Goal: Task Accomplishment & Management: Manage account settings

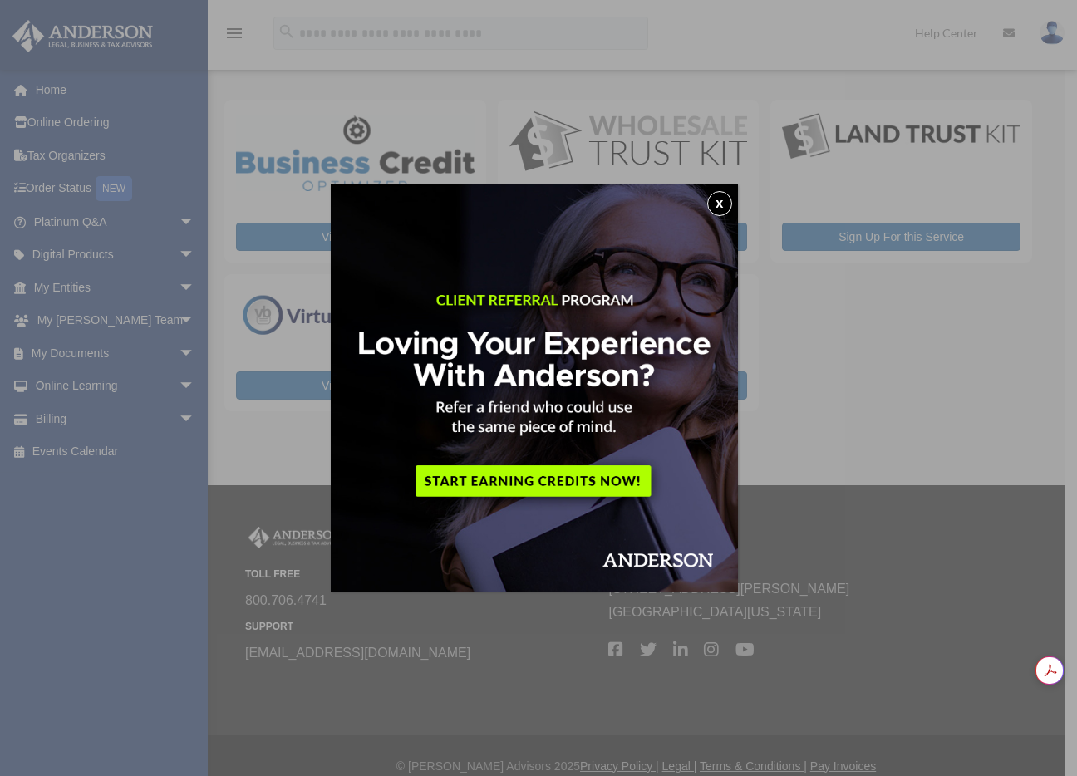
click at [722, 194] on button "x" at bounding box center [719, 203] width 25 height 25
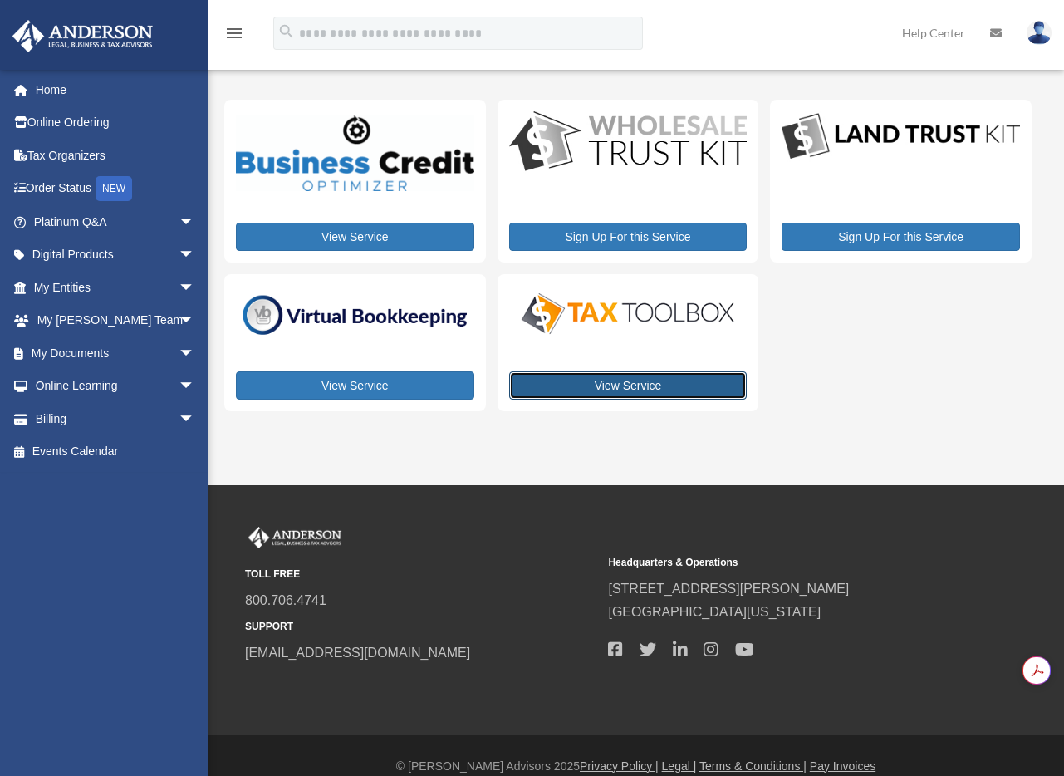
click at [602, 385] on link "View Service" at bounding box center [628, 385] width 238 height 28
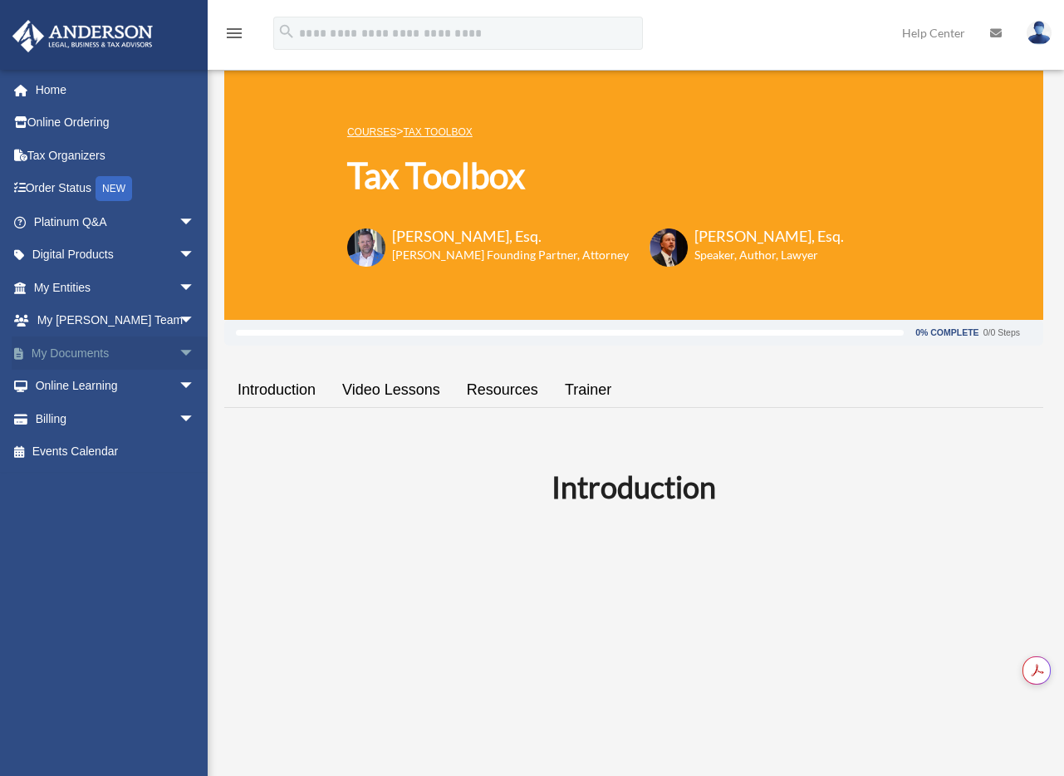
click at [68, 359] on link "My Documents arrow_drop_down" at bounding box center [116, 352] width 209 height 33
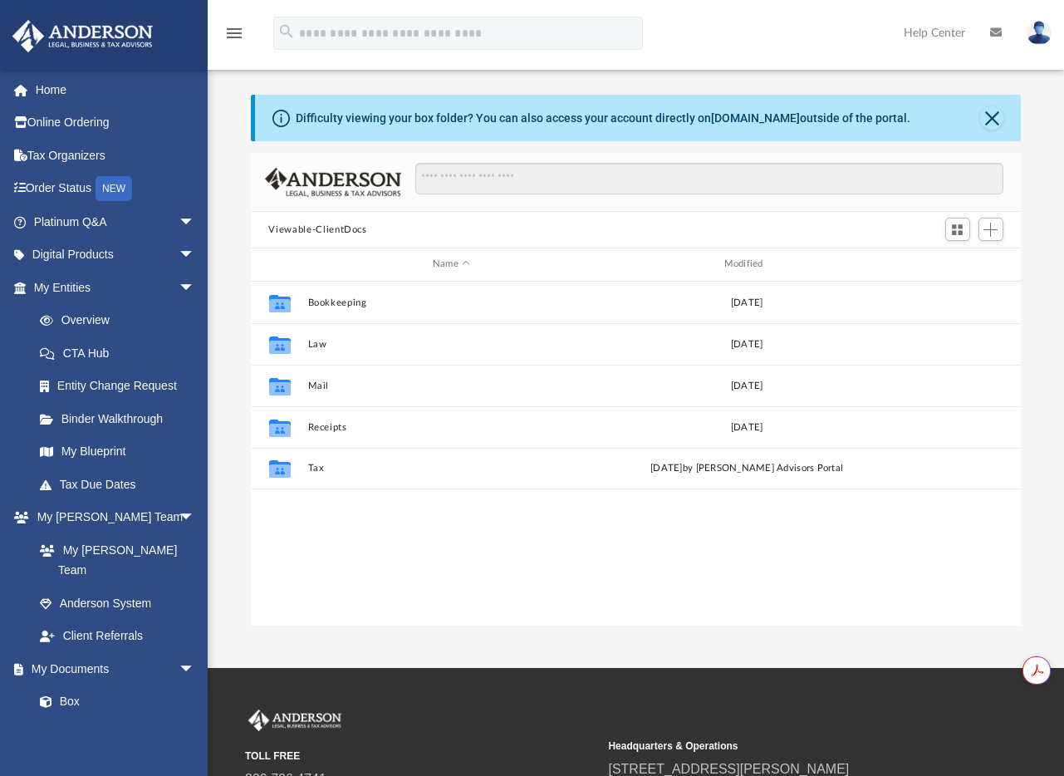
scroll to position [366, 759]
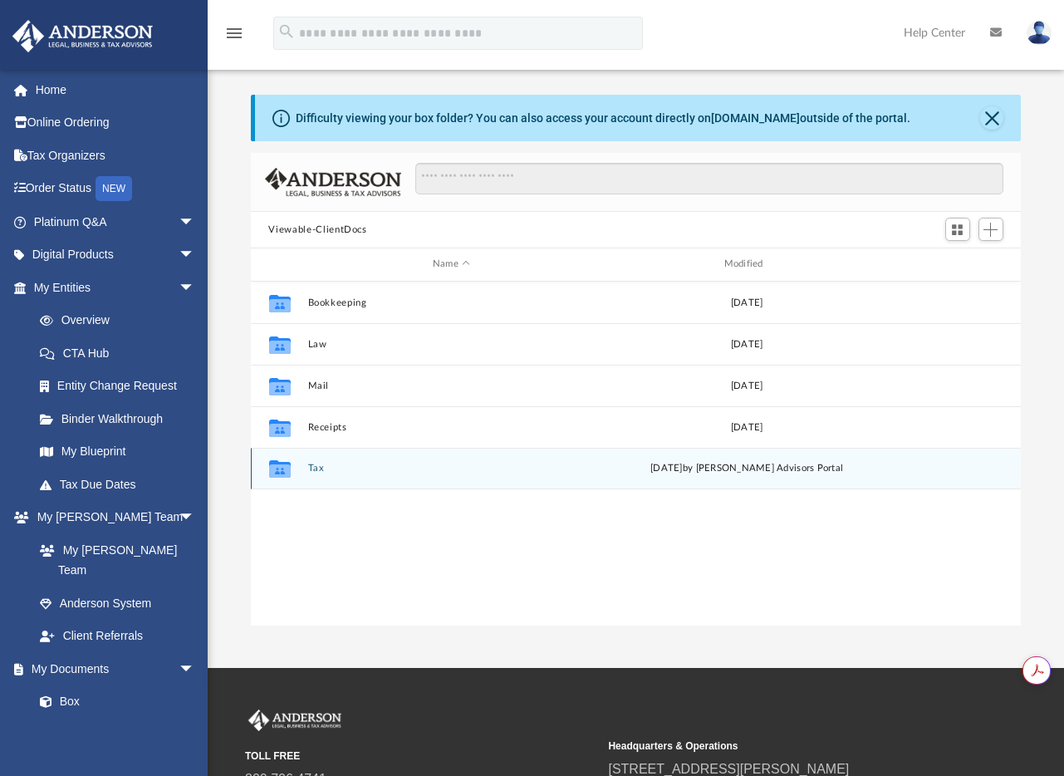
click at [279, 469] on icon "grid" at bounding box center [279, 470] width 22 height 13
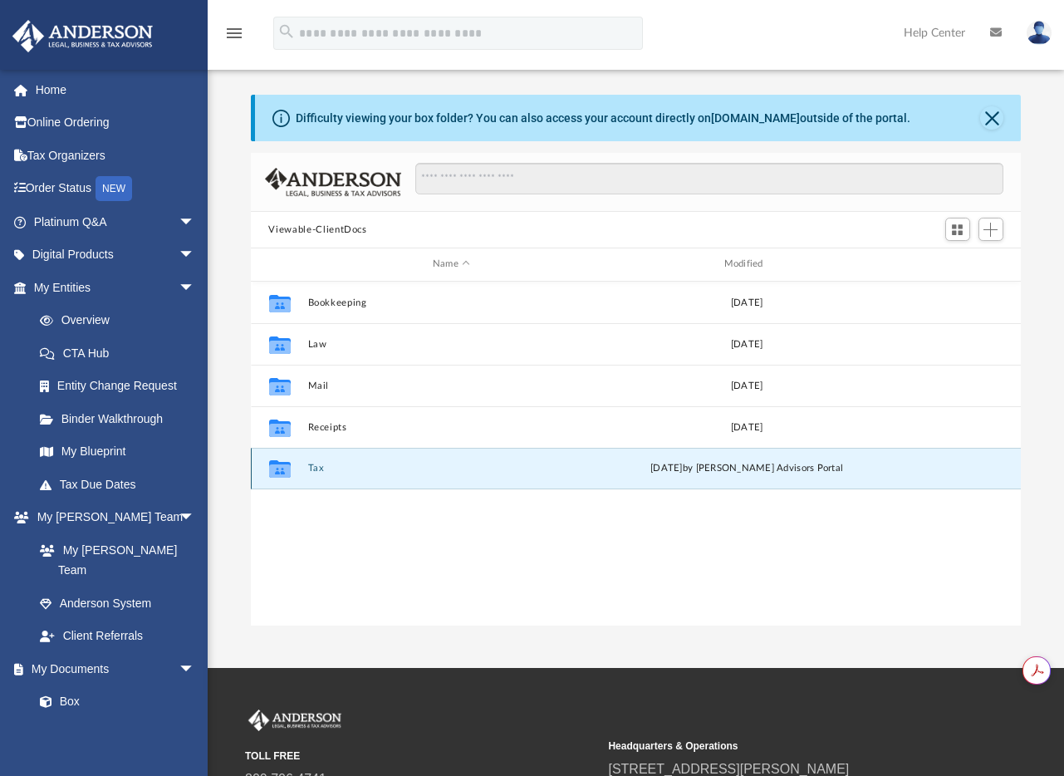
click at [313, 470] on button "Tax" at bounding box center [451, 468] width 288 height 11
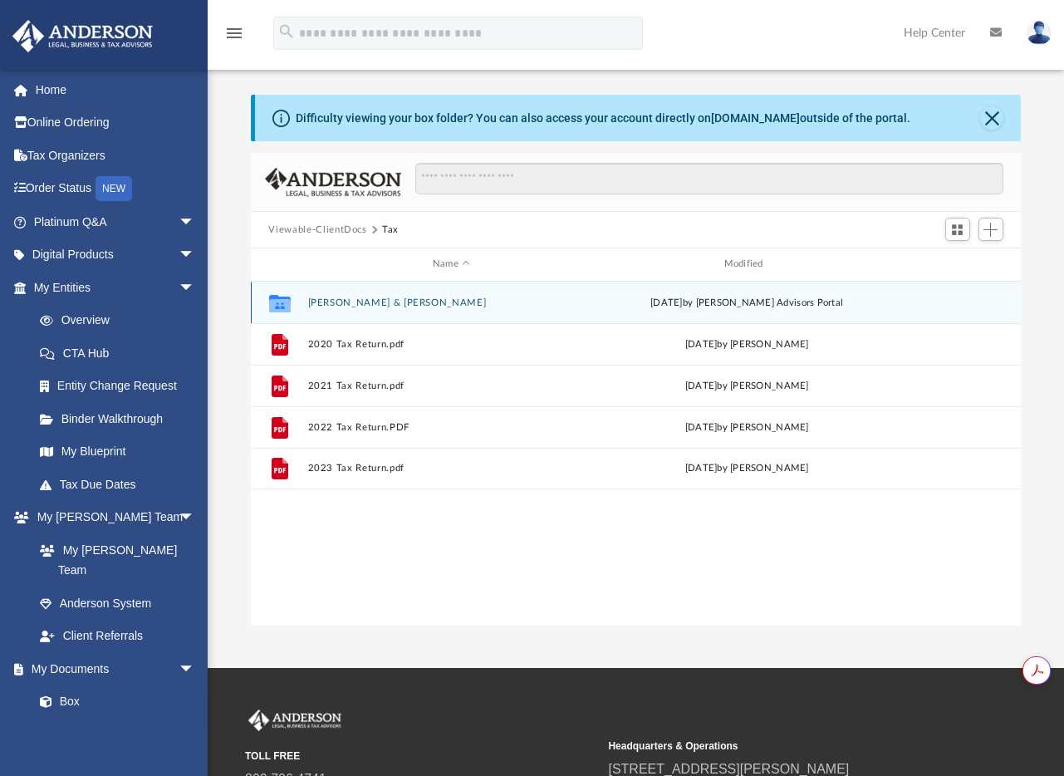
click at [353, 301] on button "[PERSON_NAME] & [PERSON_NAME]" at bounding box center [451, 302] width 288 height 11
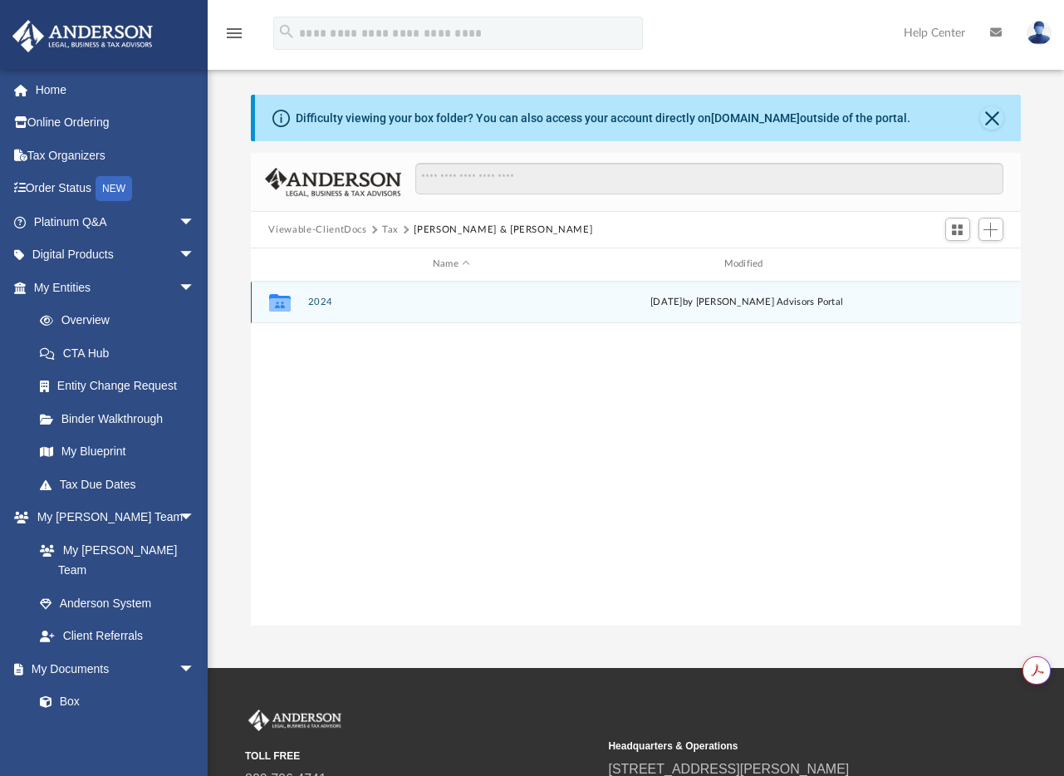
click at [318, 297] on button "2024" at bounding box center [451, 302] width 288 height 11
click at [335, 298] on button "Digital Tax Organizer" at bounding box center [451, 302] width 288 height 11
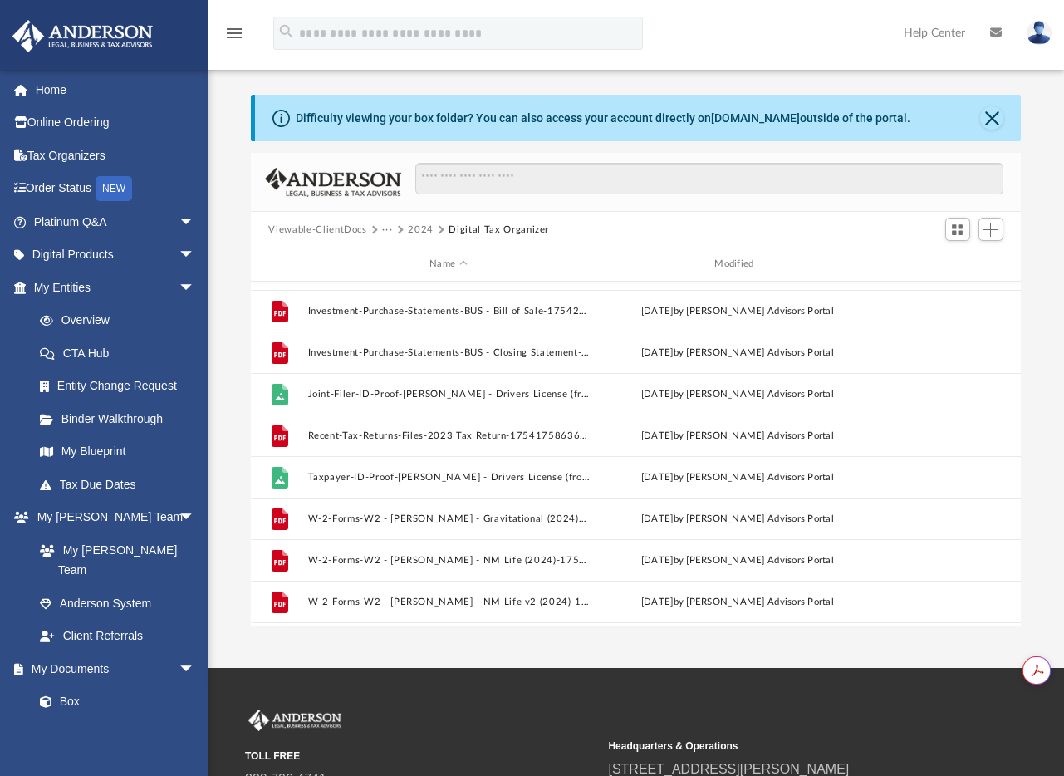
scroll to position [1152, 0]
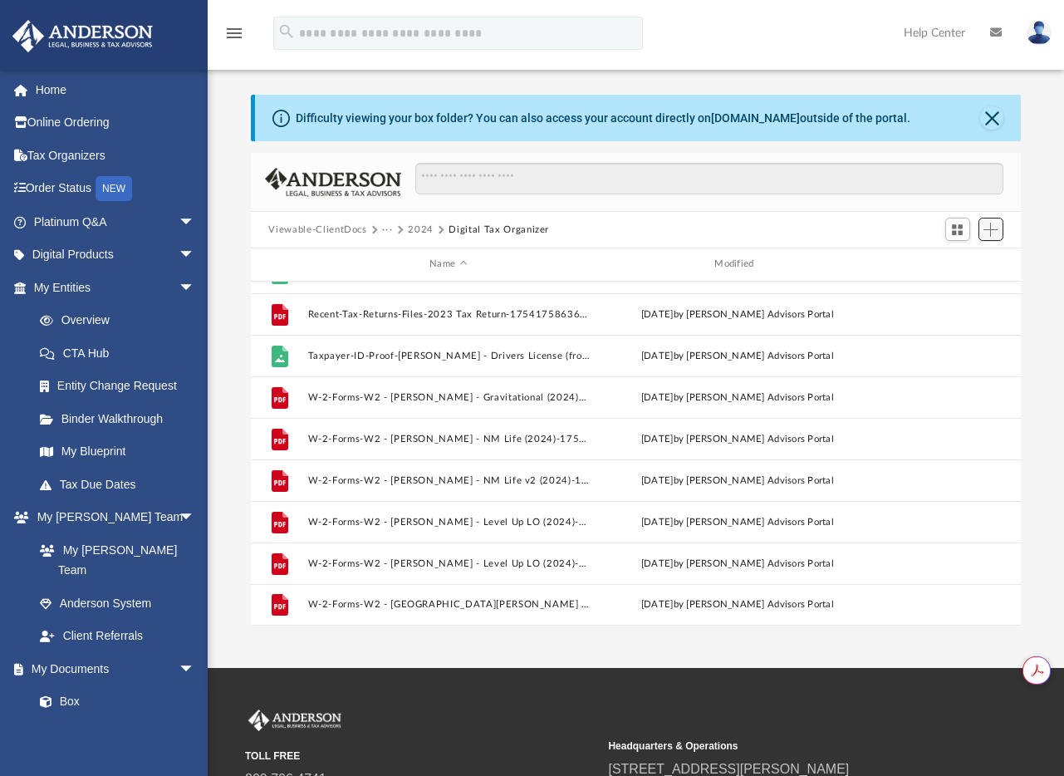
click at [998, 233] on button "Add" at bounding box center [991, 229] width 25 height 23
click at [961, 265] on li "Upload" at bounding box center [967, 262] width 53 height 17
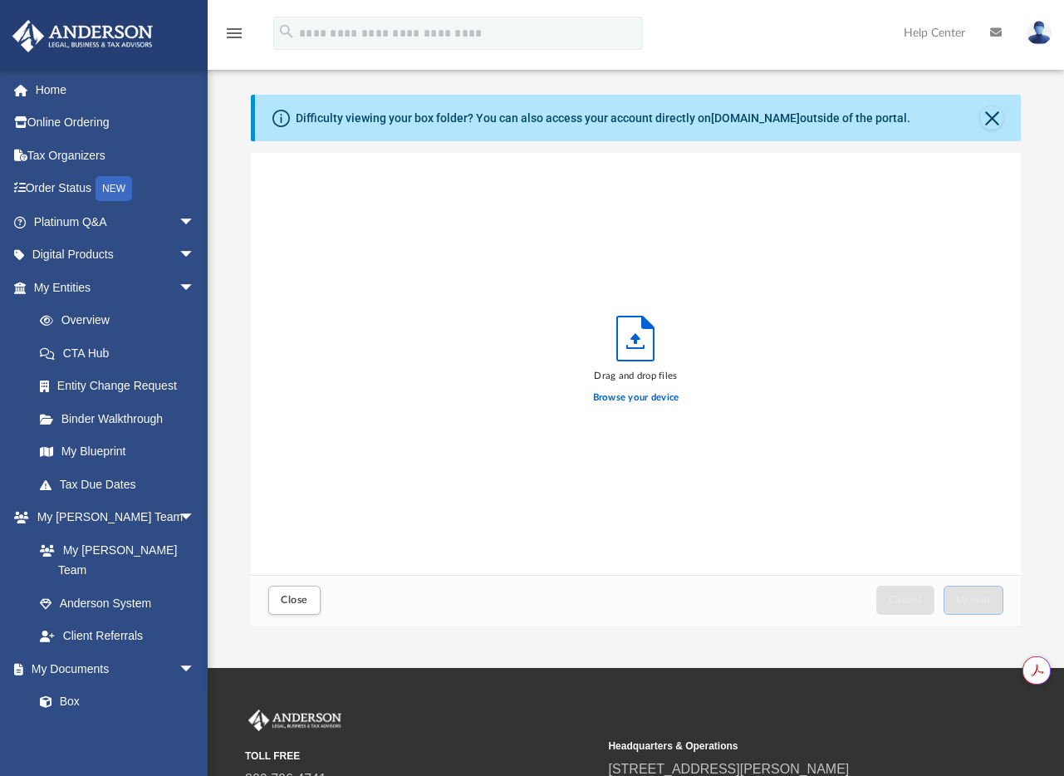
scroll to position [409, 759]
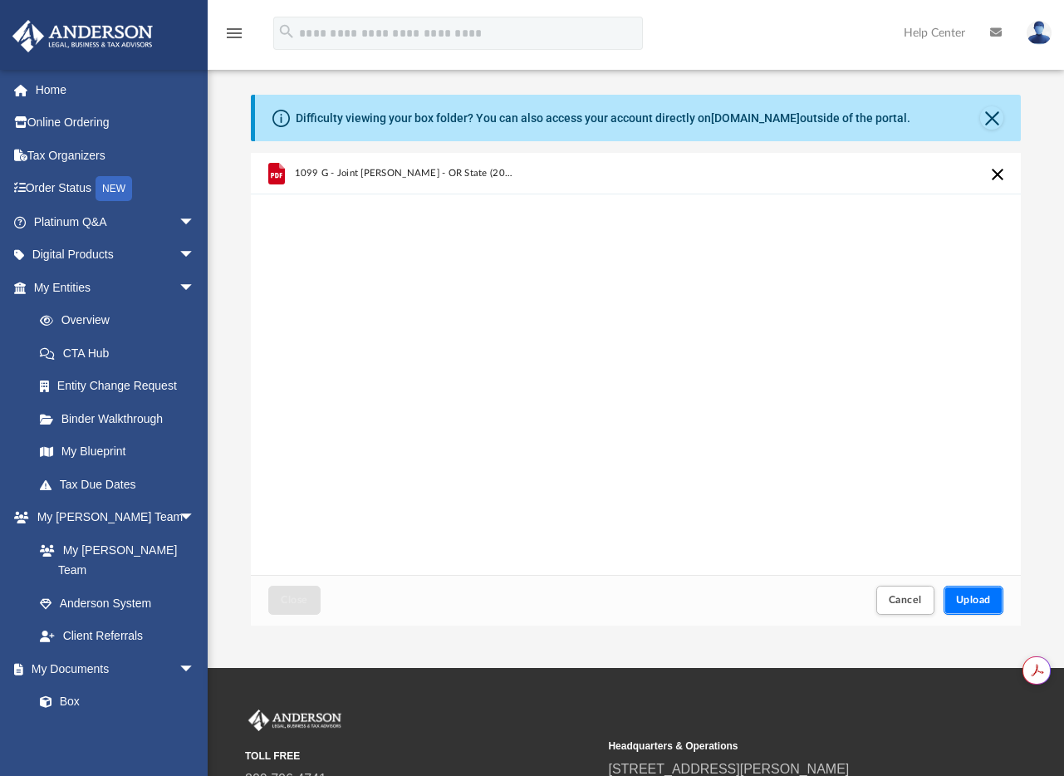
click at [961, 601] on span "Upload" at bounding box center [973, 600] width 35 height 10
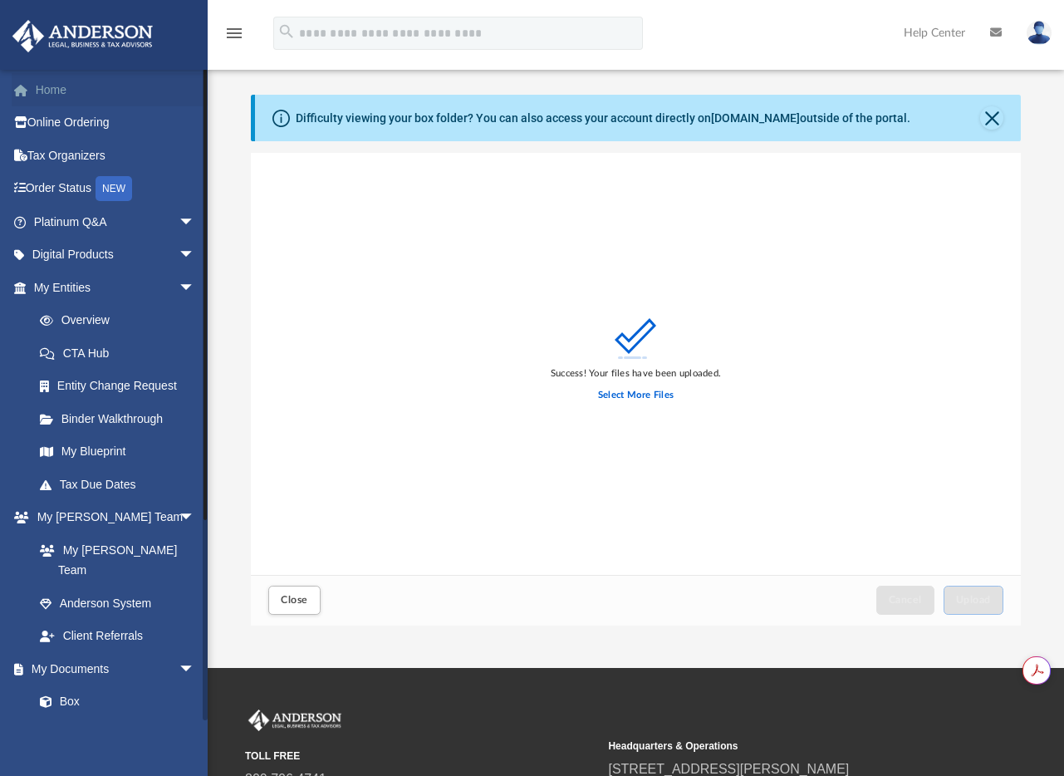
click at [56, 91] on link "Home" at bounding box center [116, 89] width 209 height 33
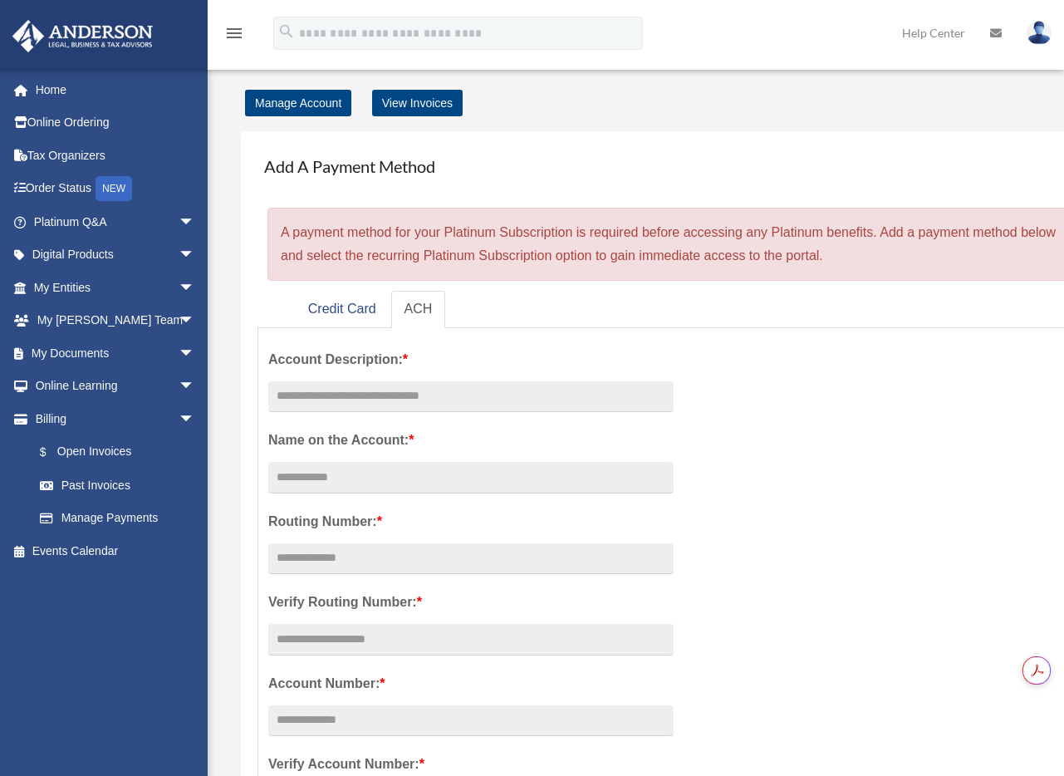
click at [1042, 27] on img at bounding box center [1039, 33] width 25 height 24
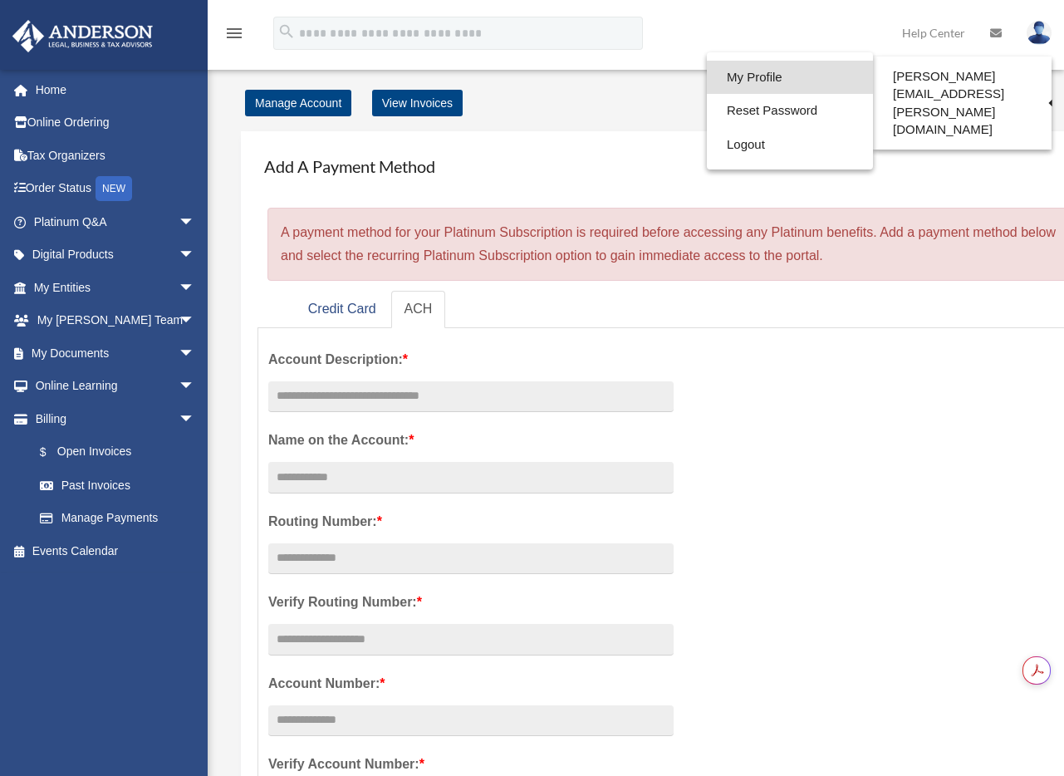
click at [816, 75] on link "My Profile" at bounding box center [790, 78] width 166 height 34
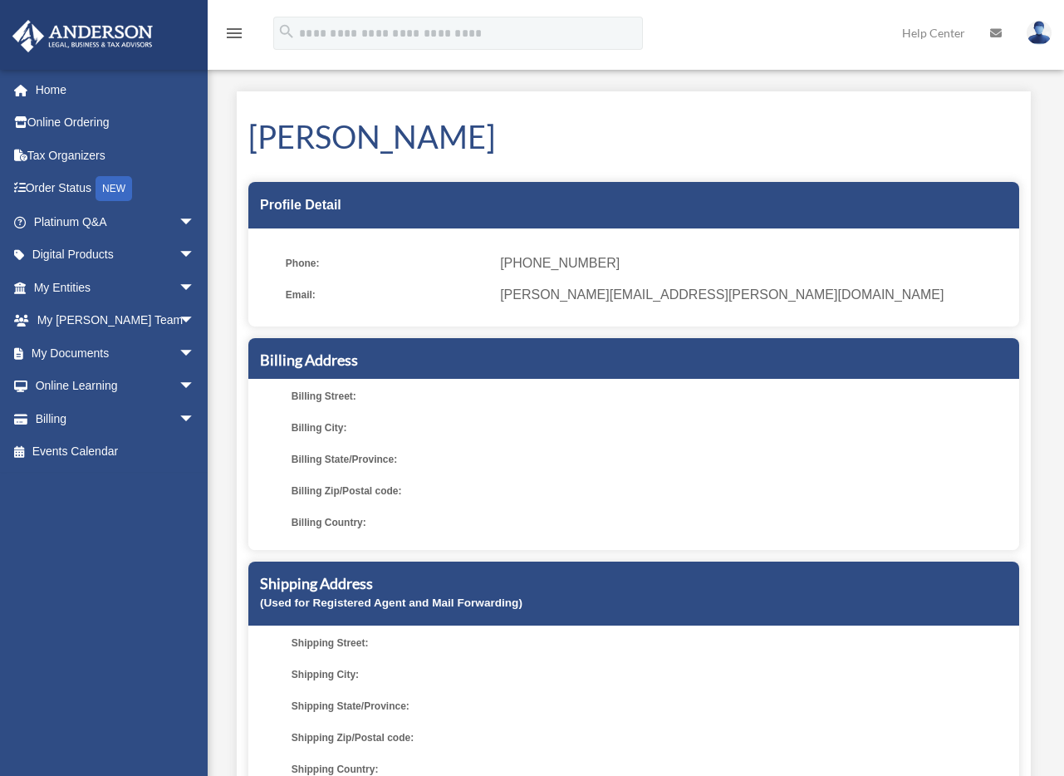
click at [327, 397] on span "Billing Street:" at bounding box center [393, 396] width 203 height 23
click at [385, 400] on span "Billing Street:" at bounding box center [393, 396] width 203 height 23
click at [376, 462] on span "Billing State/Province:" at bounding box center [393, 459] width 203 height 23
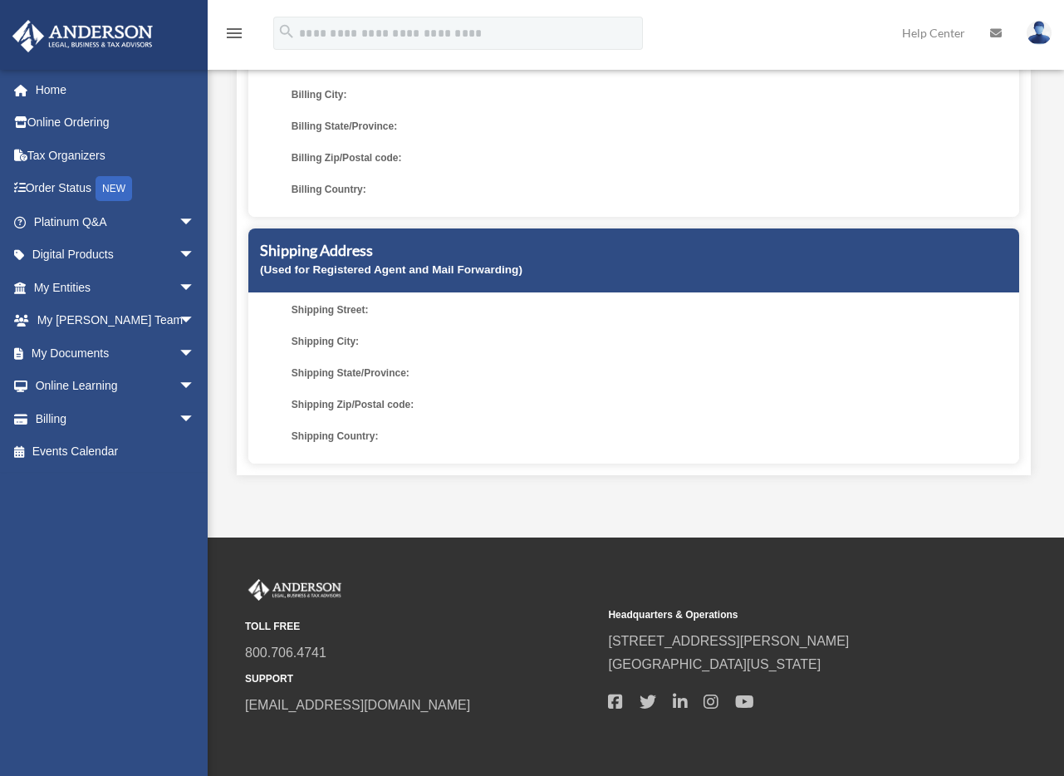
scroll to position [372, 0]
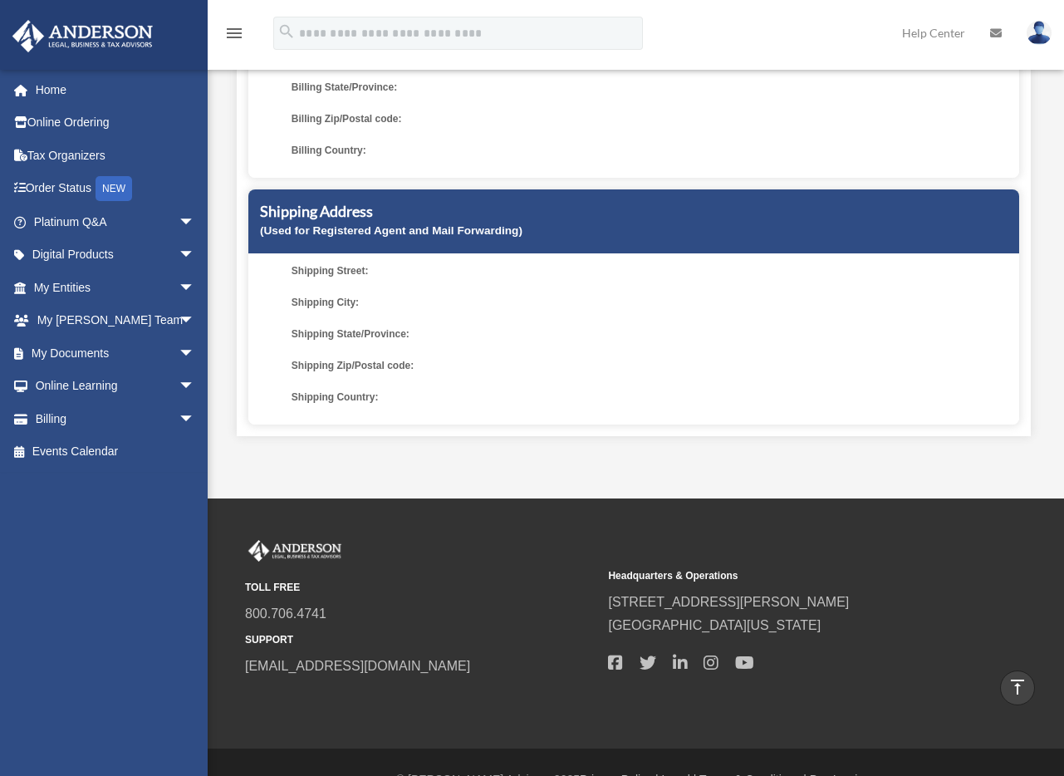
click at [464, 473] on div "My Profile chris.chiampas@kidstrong.com Sign Out chris.chiampas@kidstrong.com H…" at bounding box center [532, 63] width 1064 height 871
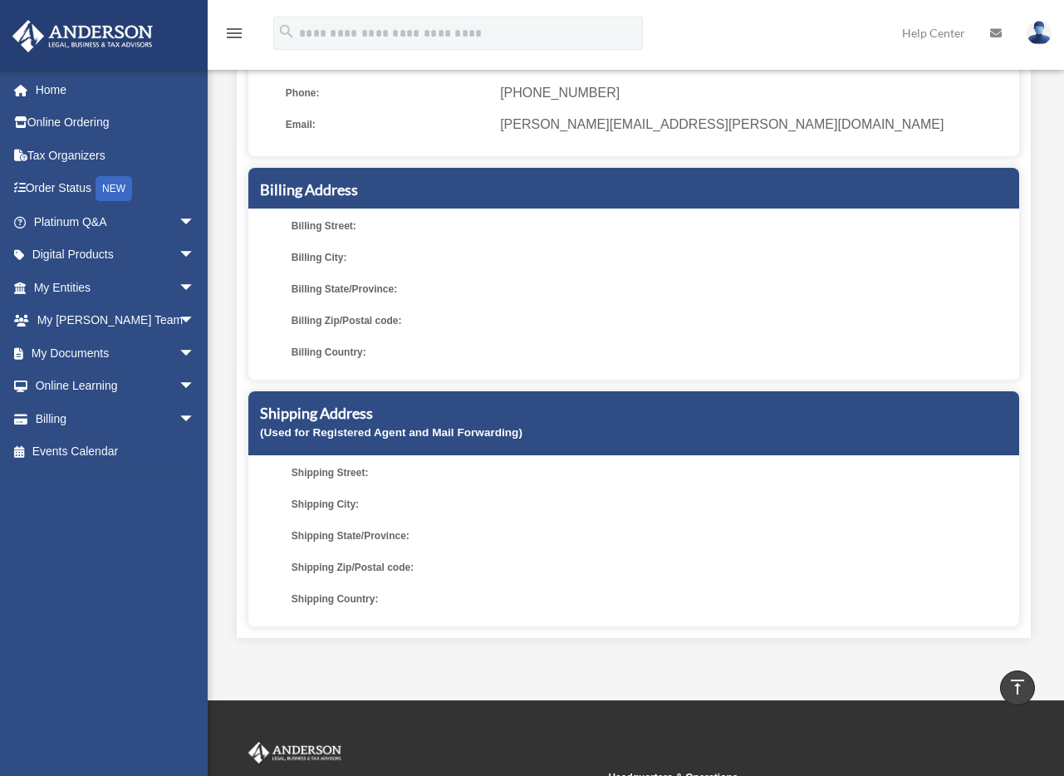
scroll to position [0, 0]
